Goal: Task Accomplishment & Management: Manage account settings

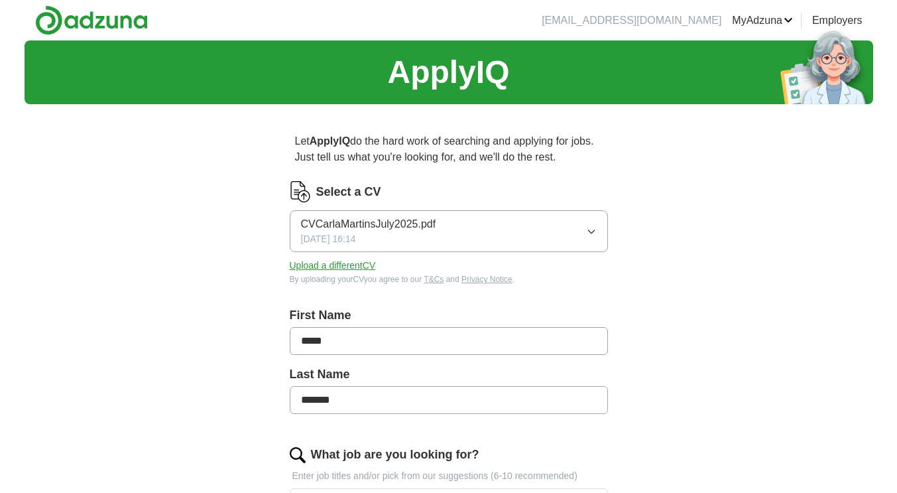
click at [346, 264] on button "Upload a different CV" at bounding box center [333, 266] width 86 height 14
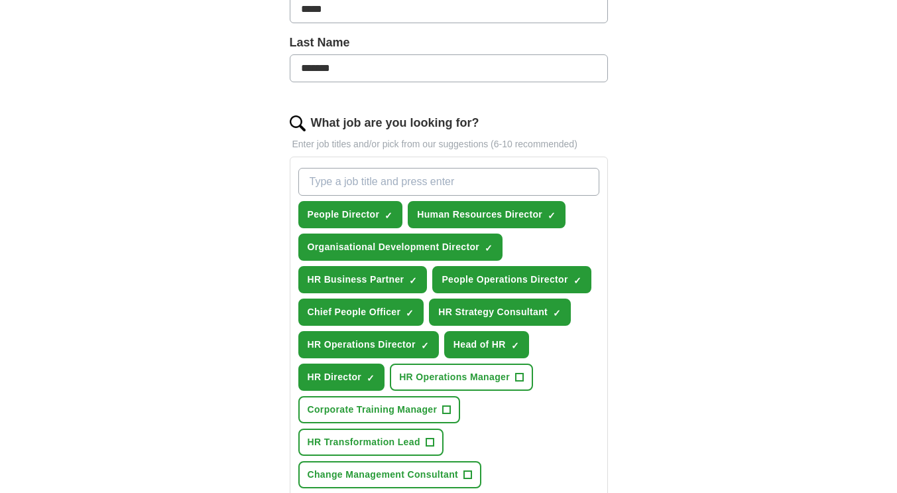
scroll to position [464, 0]
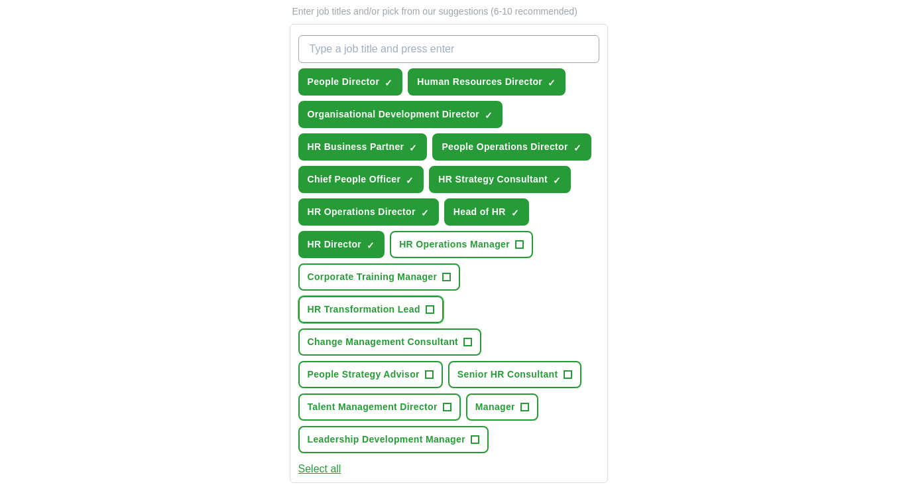
click at [426, 308] on span "+" at bounding box center [430, 309] width 8 height 11
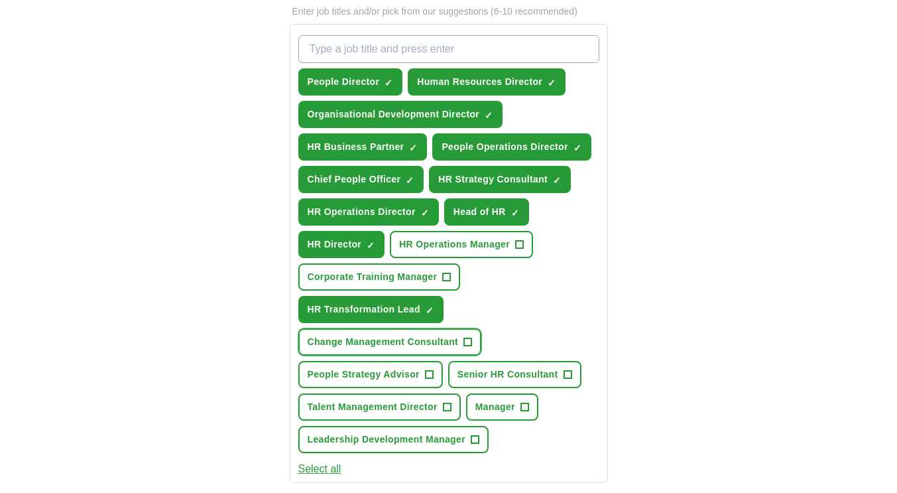
click at [467, 337] on span "+" at bounding box center [468, 342] width 8 height 11
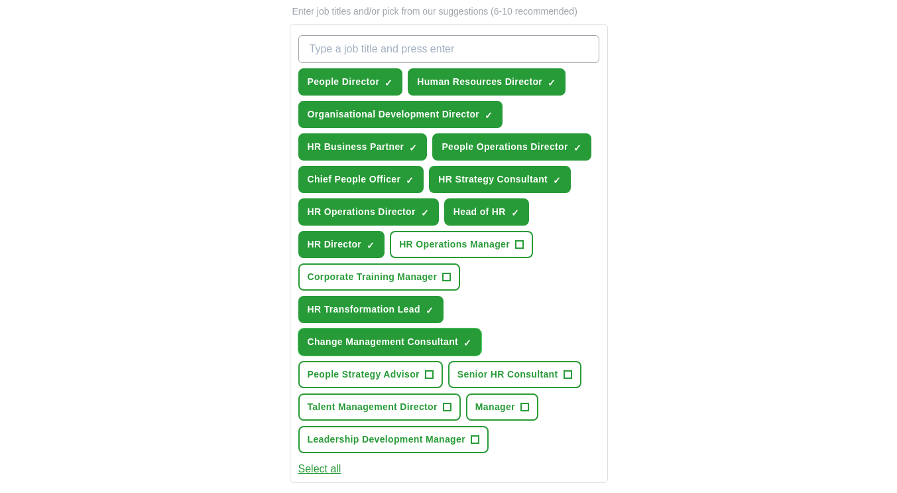
scroll to position [531, 0]
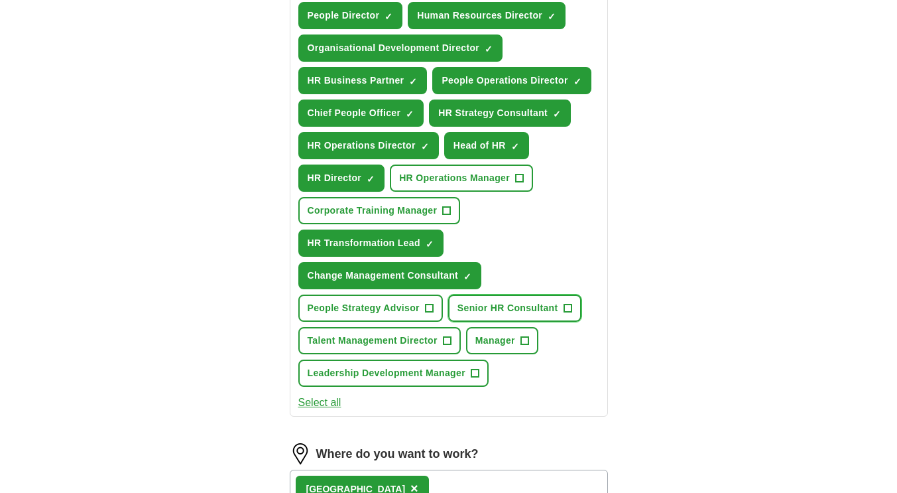
click at [566, 308] on span "+" at bounding box center [568, 308] width 8 height 11
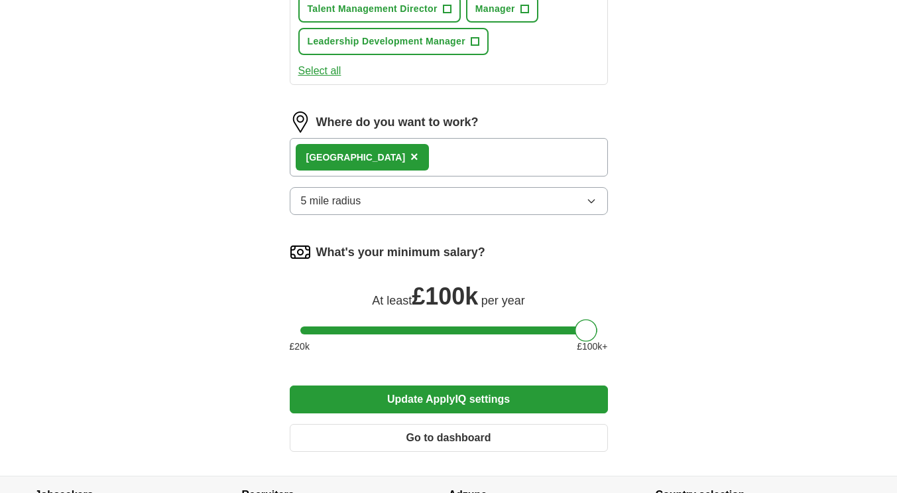
scroll to position [993, 0]
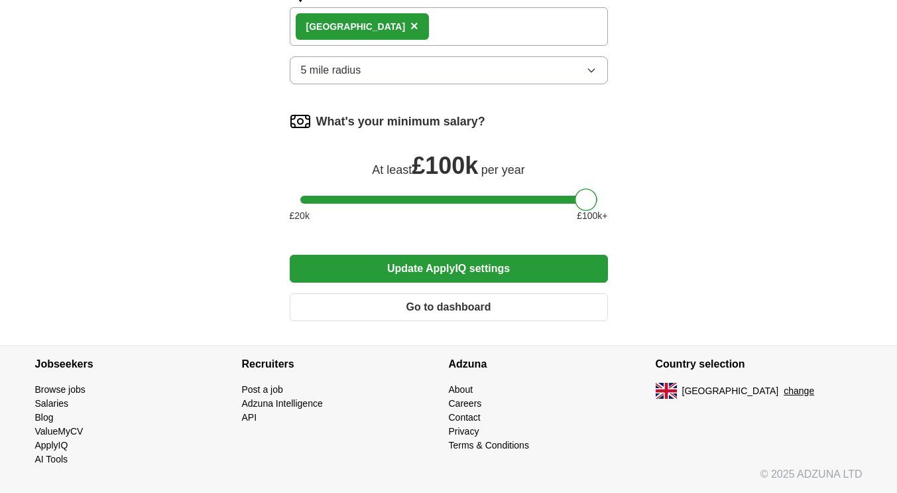
click at [446, 269] on button "Update ApplyIQ settings" at bounding box center [449, 269] width 318 height 28
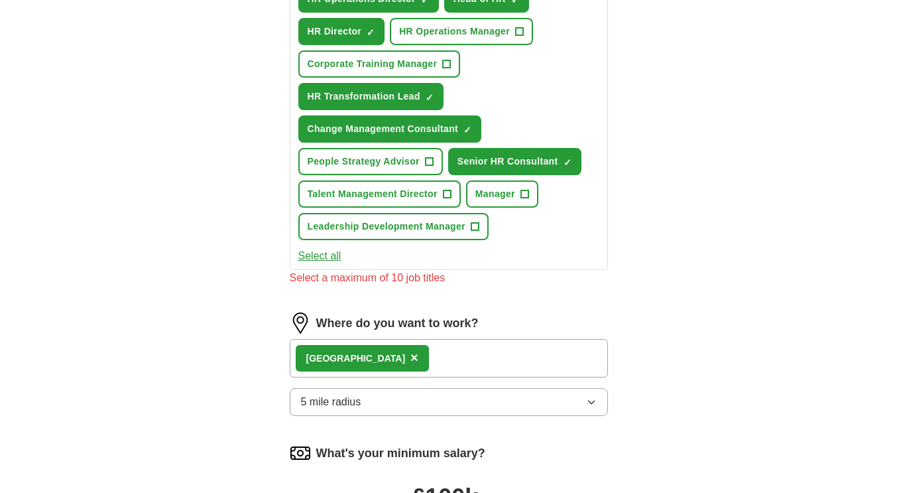
scroll to position [412, 0]
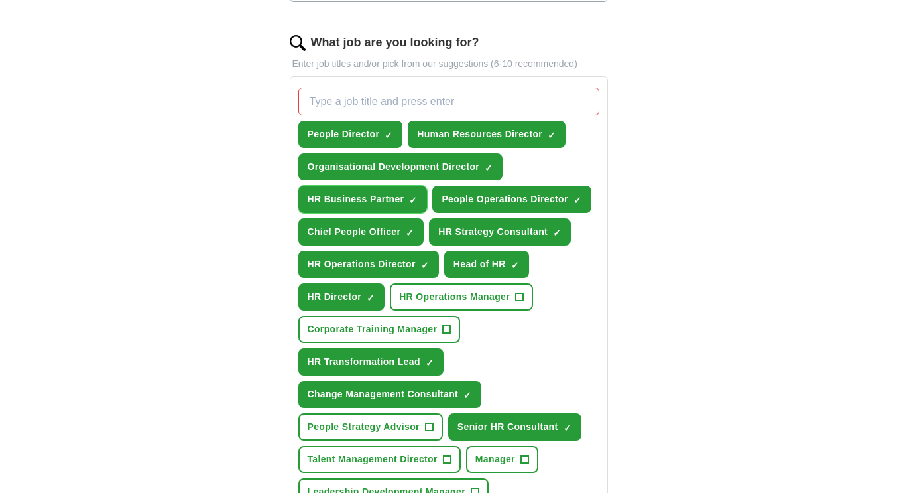
click at [0, 0] on span "×" at bounding box center [0, 0] width 0 height 0
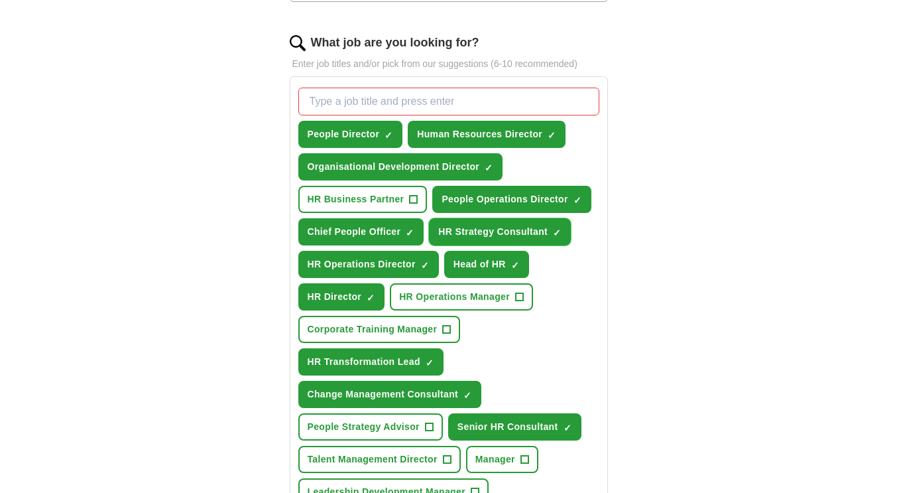
click at [549, 228] on button "HR Strategy Consultant ✓ ×" at bounding box center [500, 231] width 142 height 27
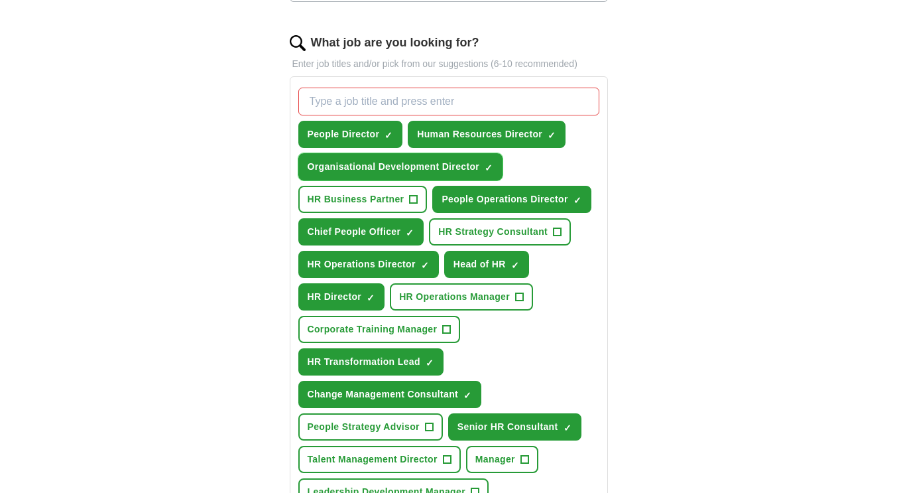
click at [0, 0] on span "×" at bounding box center [0, 0] width 0 height 0
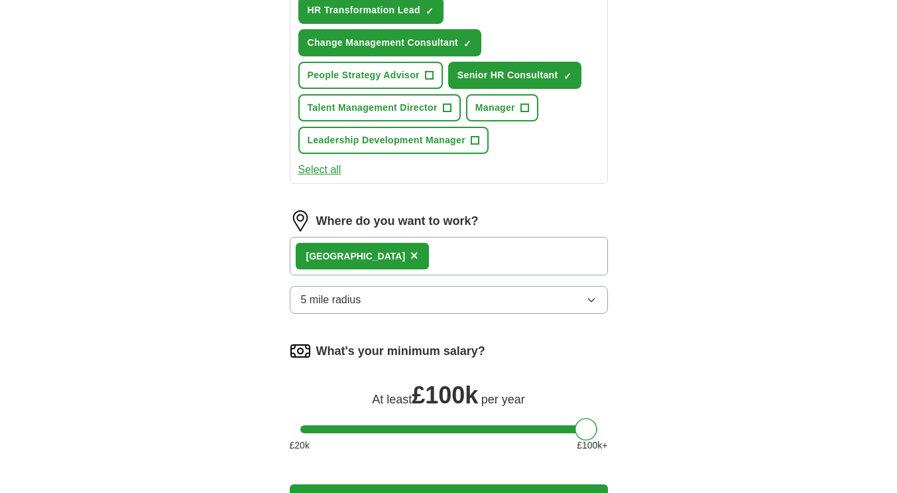
scroll to position [810, 0]
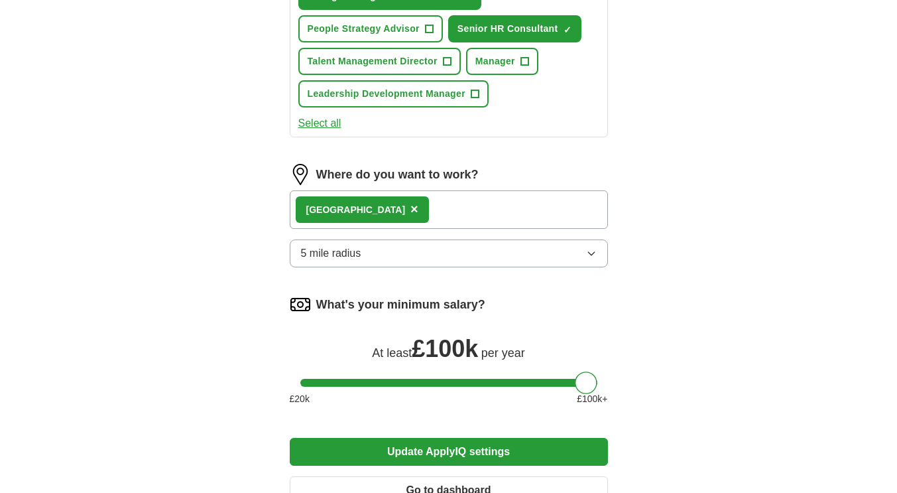
click at [466, 454] on button "Update ApplyIQ settings" at bounding box center [449, 452] width 318 height 28
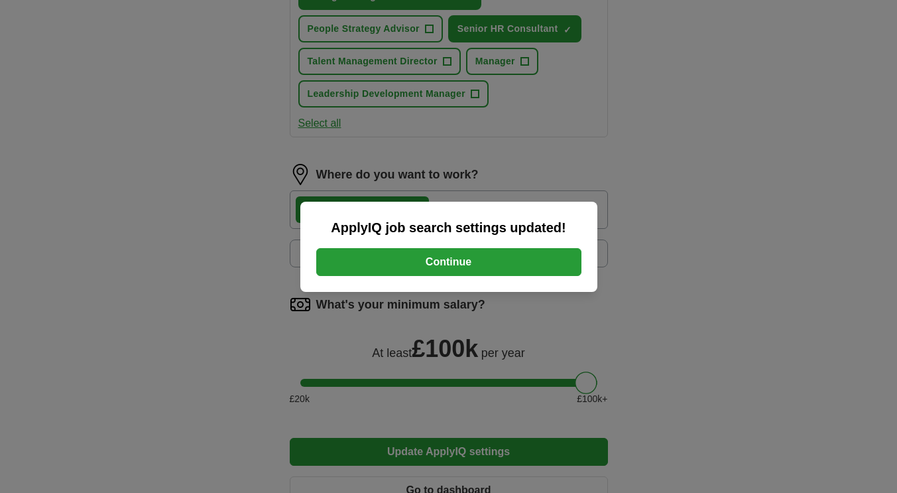
click at [454, 258] on button "Continue" at bounding box center [448, 262] width 265 height 28
